Goal: Task Accomplishment & Management: Manage account settings

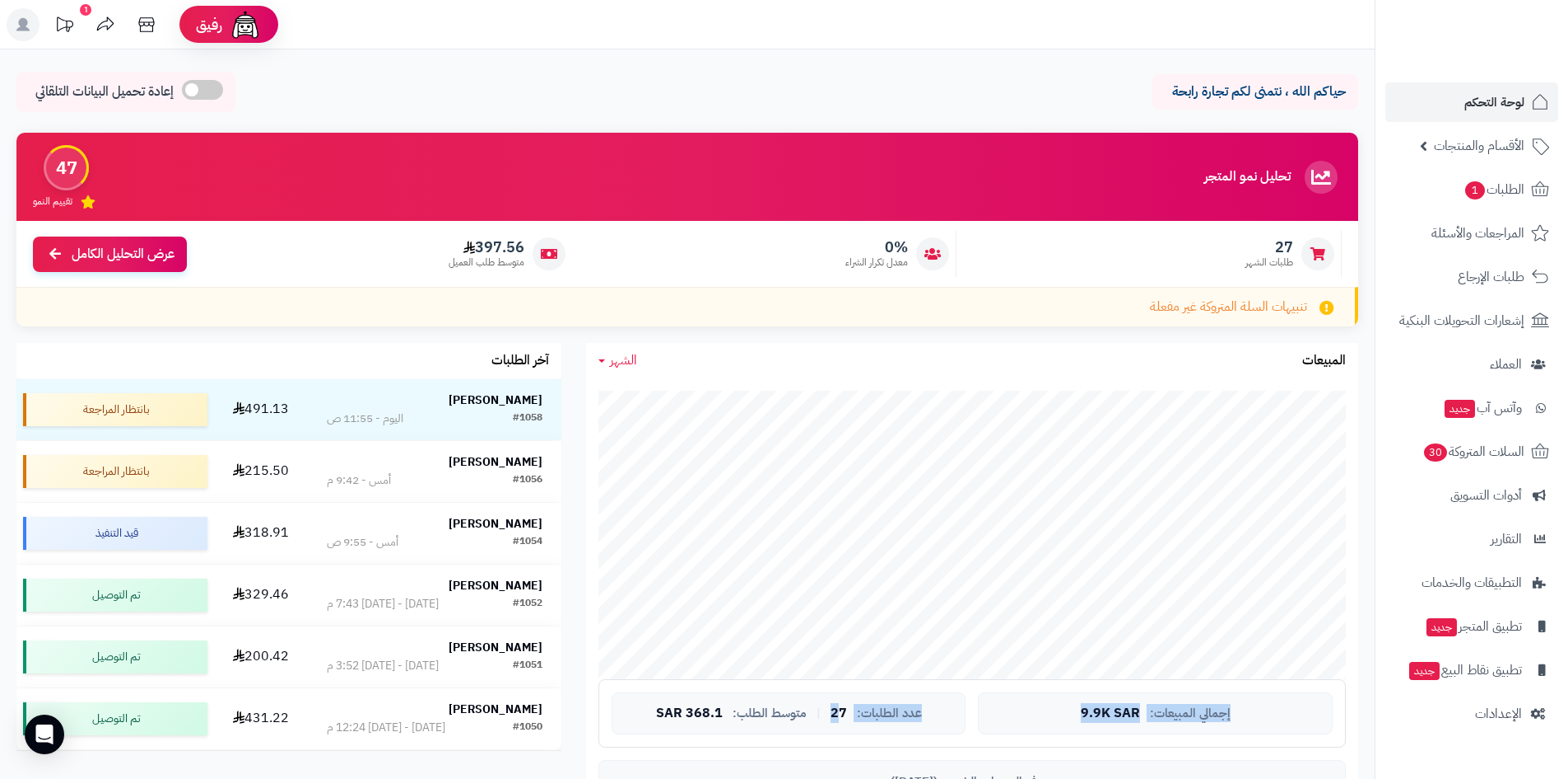
drag, startPoint x: 882, startPoint y: 713, endPoint x: 1277, endPoint y: 683, distance: 396.1
click at [1277, 683] on div "إجمالي المبيعات: 9.9K SAR عدد الطلبات: 27 | متوسط الطلب: 368.1 SAR" at bounding box center [972, 713] width 748 height 69
drag, startPoint x: 1058, startPoint y: 682, endPoint x: 650, endPoint y: 700, distance: 408.4
click at [650, 700] on div "إجمالي المبيعات: 9.9K SAR عدد الطلبات: 27 | متوسط الطلب: 368.1 SAR" at bounding box center [972, 713] width 748 height 69
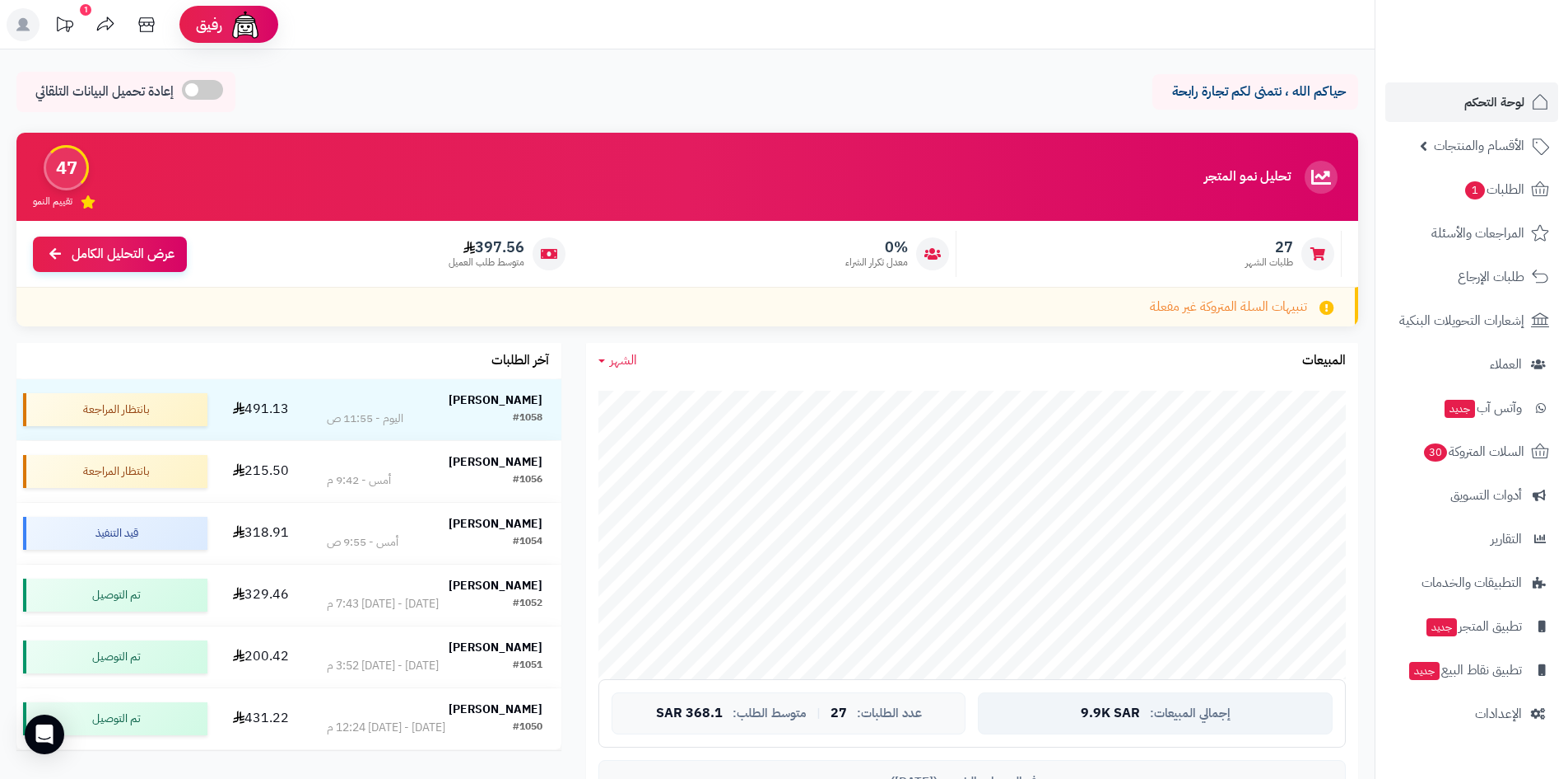
click at [1130, 724] on div "إجمالي المبيعات: 9.9K SAR" at bounding box center [1155, 713] width 355 height 43
click at [1482, 719] on span "الإعدادات" at bounding box center [1498, 713] width 47 height 23
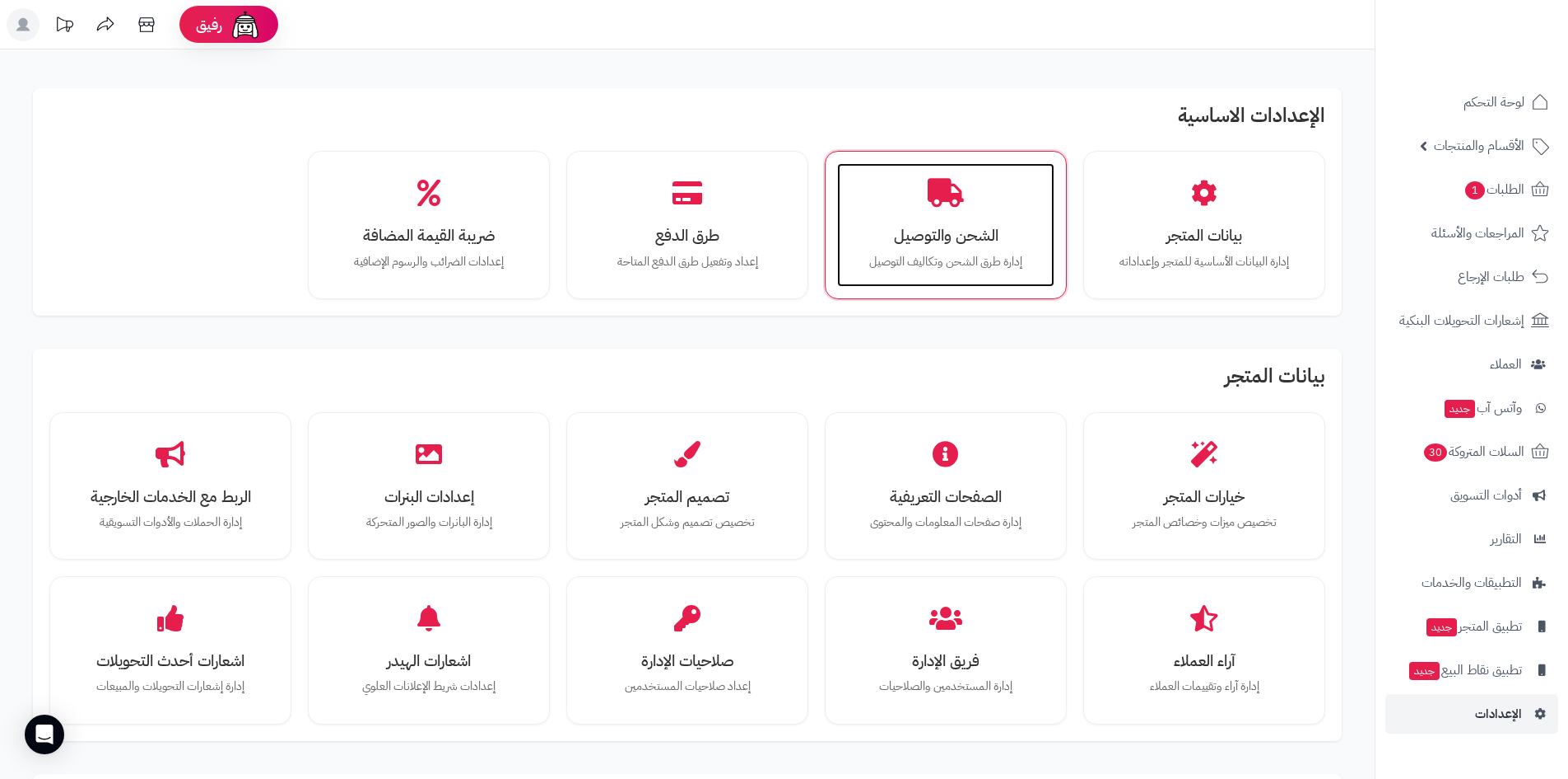
click at [1005, 248] on div "الشحن والتوصيل إدارة طرق الشحن وتكاليف التوصيل" at bounding box center [946, 225] width 217 height 124
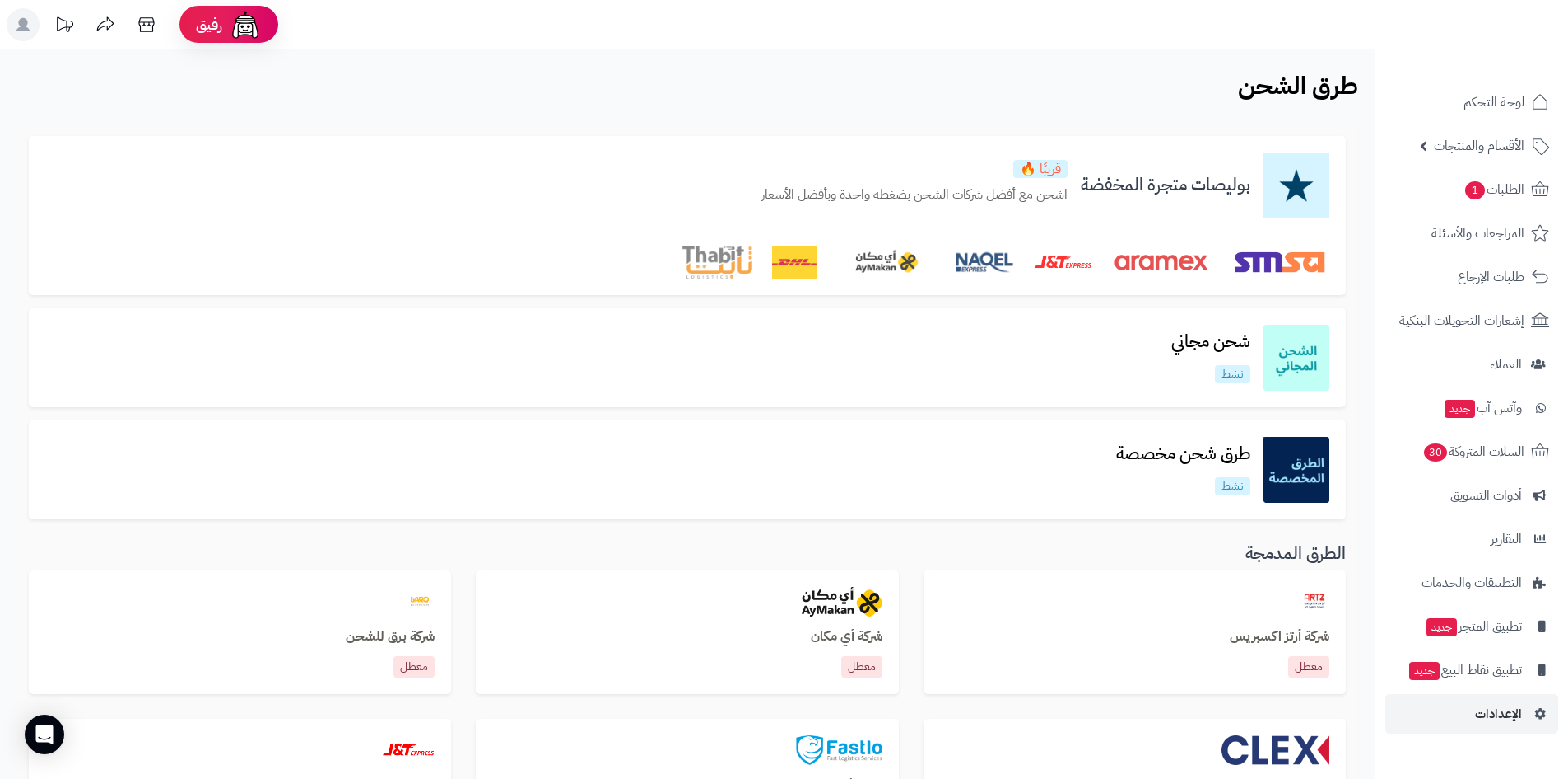
click at [1147, 345] on div "شحن مجاني نشط" at bounding box center [687, 357] width 1284 height 66
click at [1229, 462] on h3 "طرق شحن مخصصة" at bounding box center [1183, 453] width 160 height 19
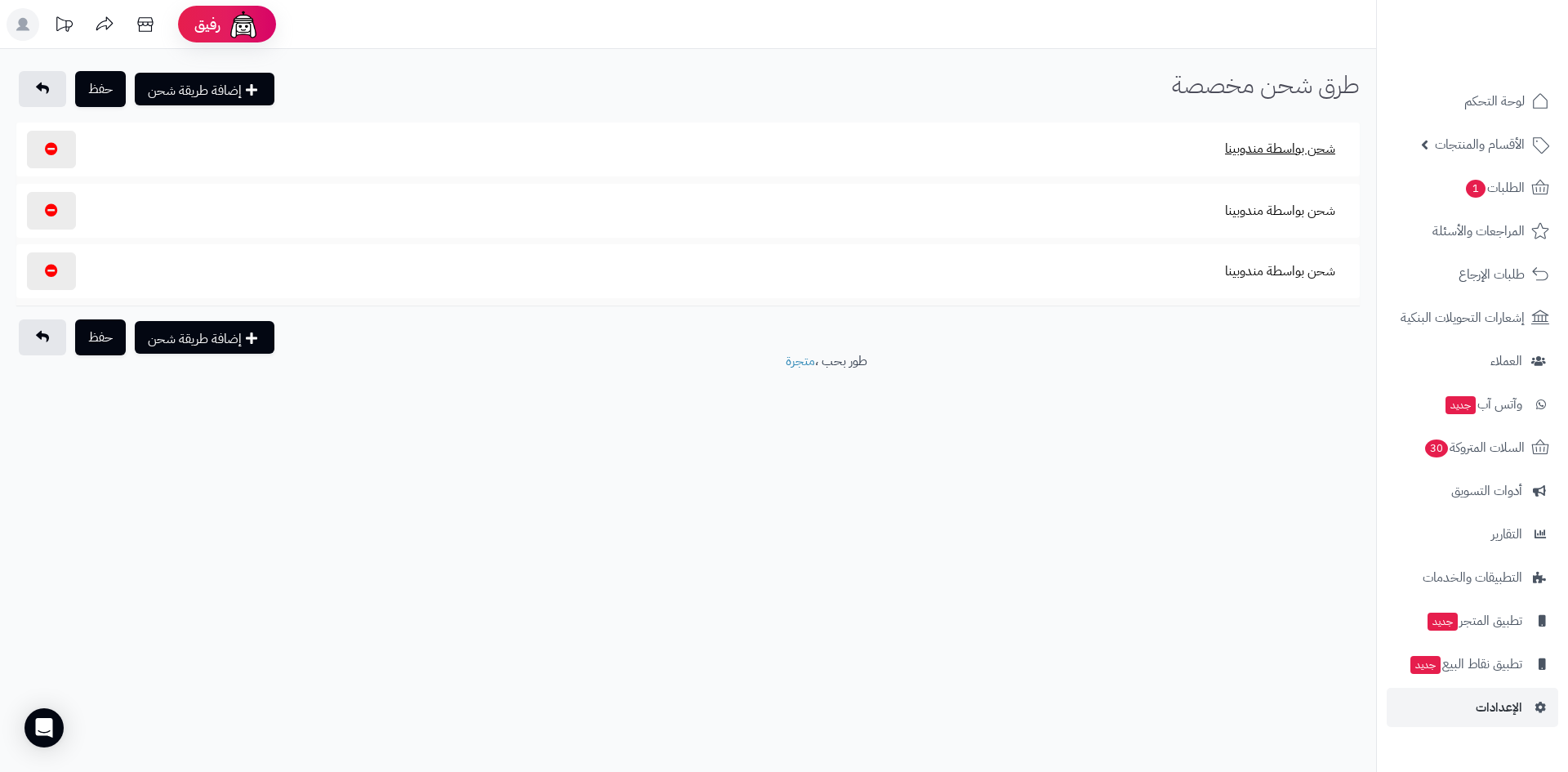
click at [1234, 151] on button "شحن بواسطة مندوبينا" at bounding box center [1280, 148] width 138 height 38
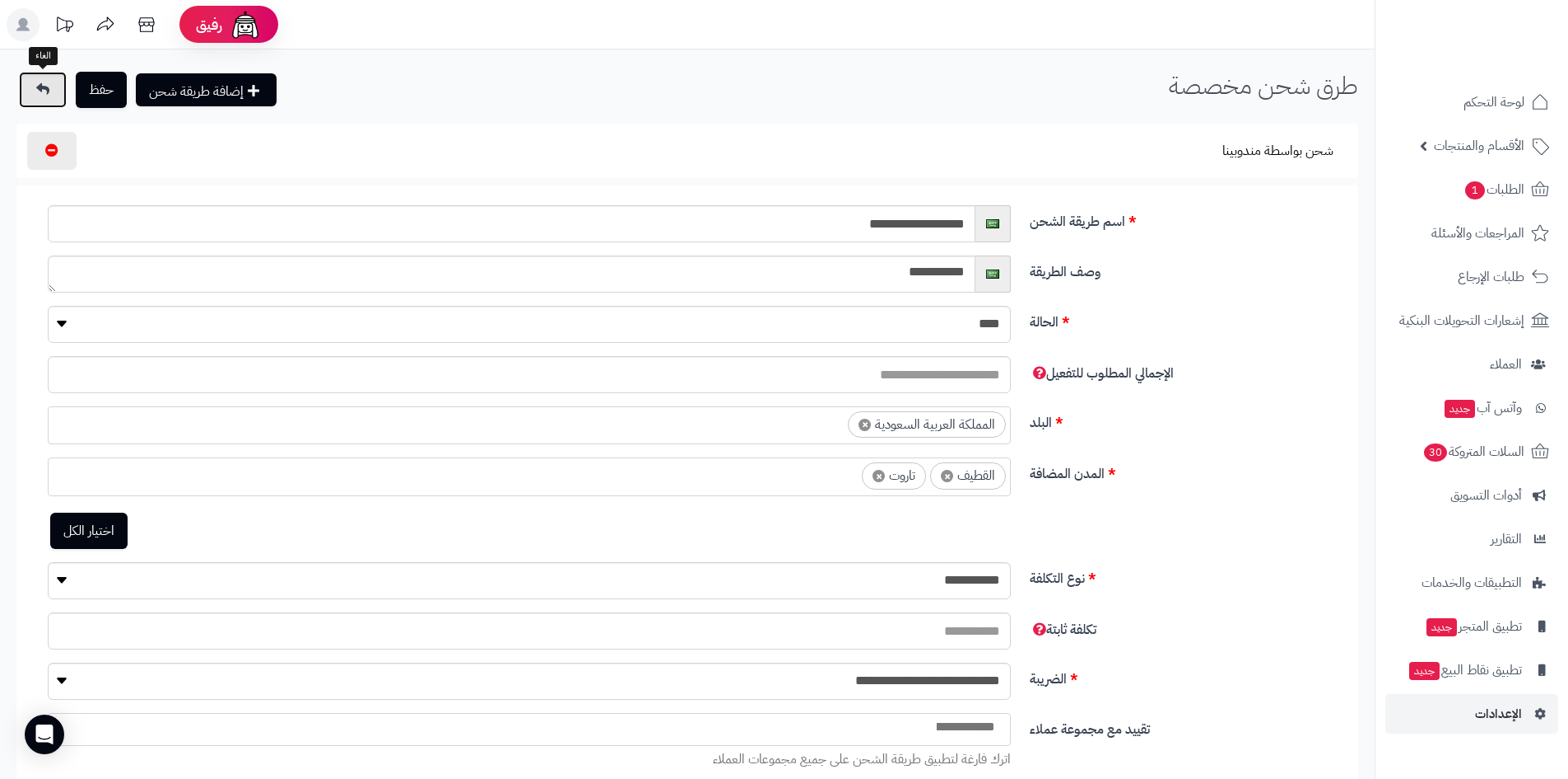
click at [39, 78] on link at bounding box center [43, 90] width 48 height 36
